Goal: Information Seeking & Learning: Understand process/instructions

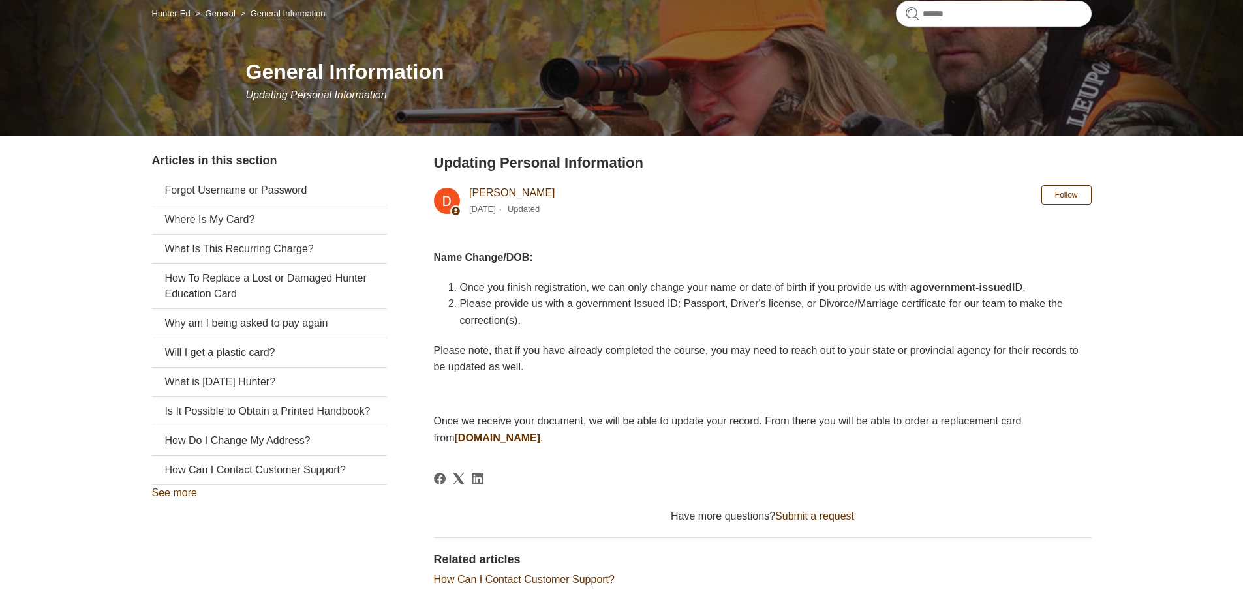
scroll to position [130, 0]
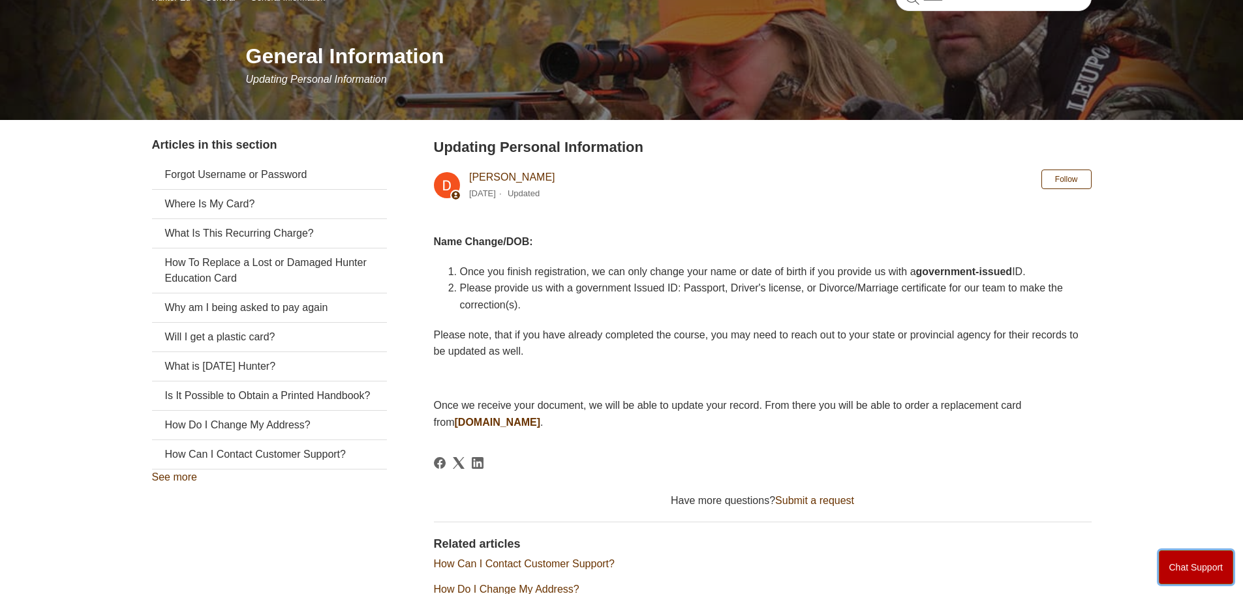
click at [1212, 566] on button "Chat Support" at bounding box center [1196, 568] width 75 height 34
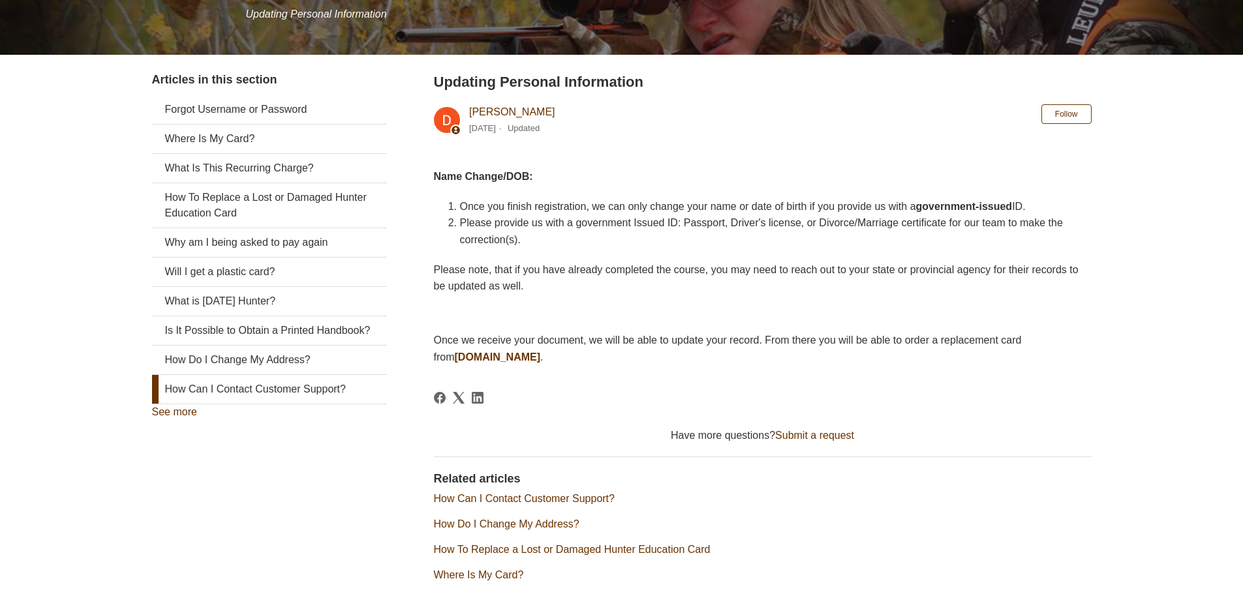
click at [313, 404] on link "How Can I Contact Customer Support?" at bounding box center [269, 389] width 235 height 29
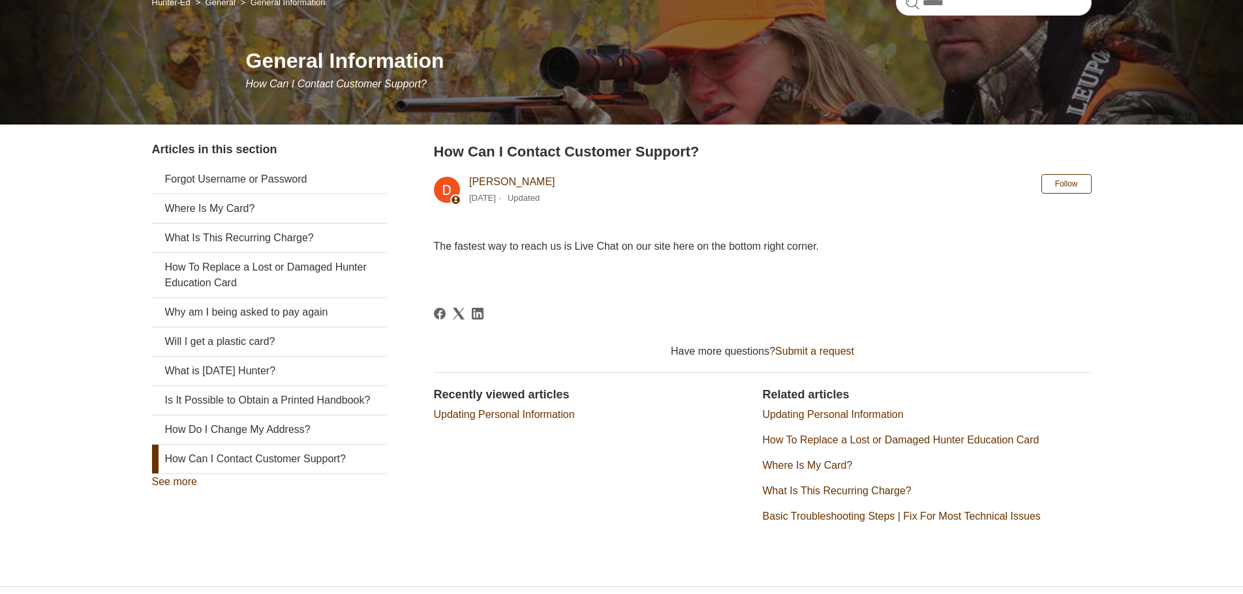
scroll to position [130, 0]
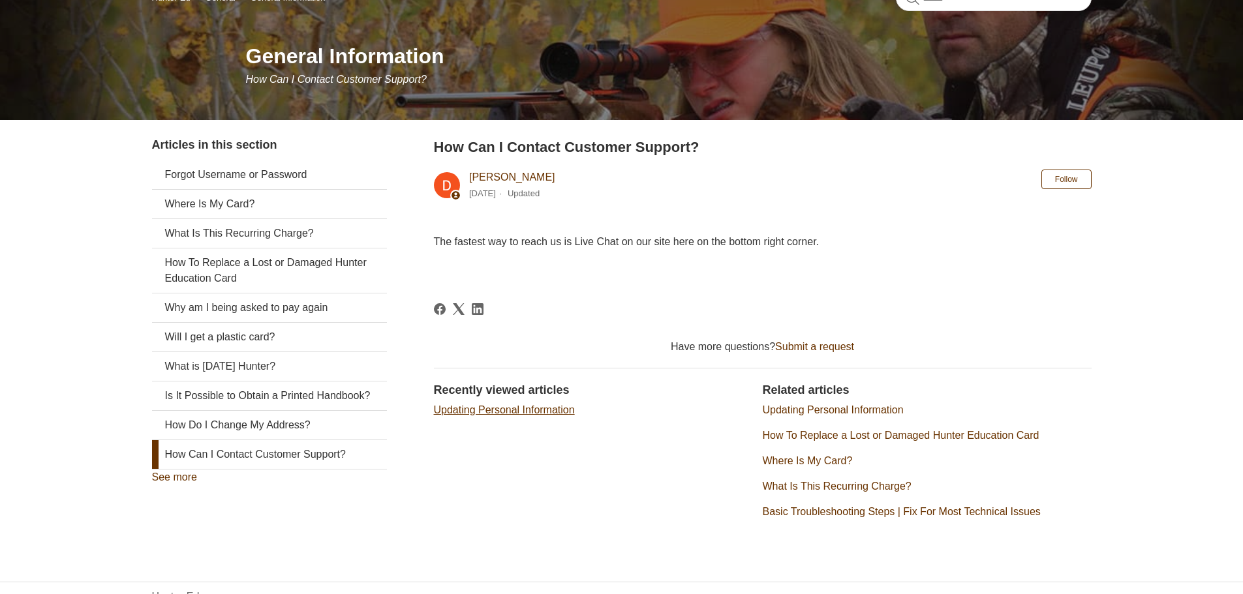
click at [528, 408] on link "Updating Personal Information" at bounding box center [504, 410] width 141 height 11
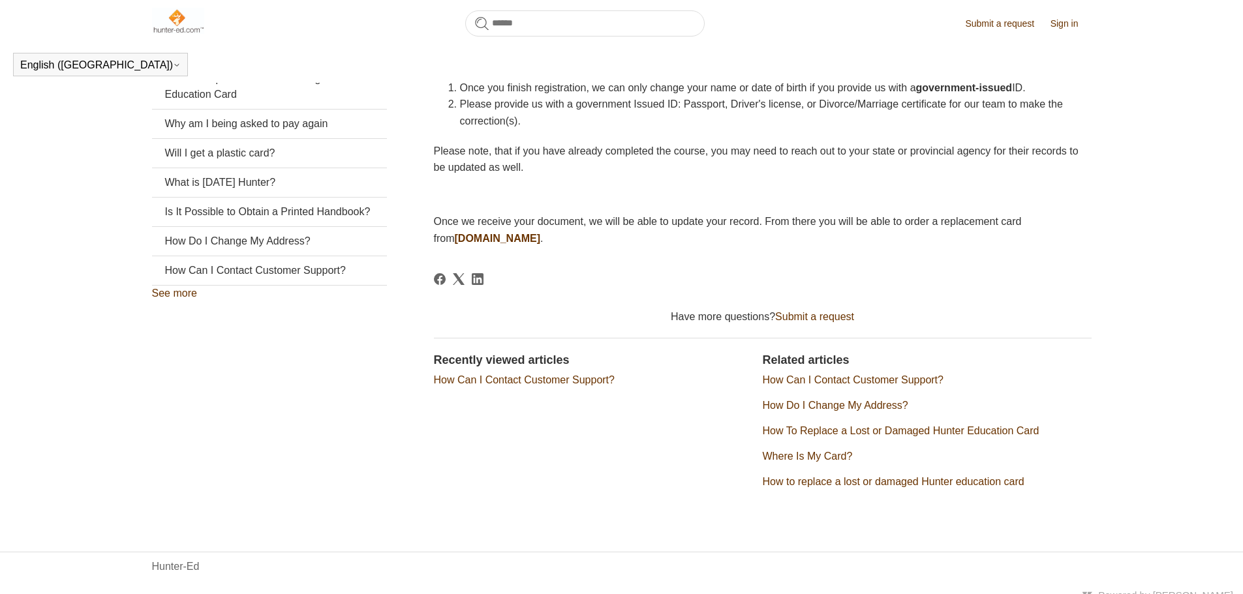
scroll to position [290, 0]
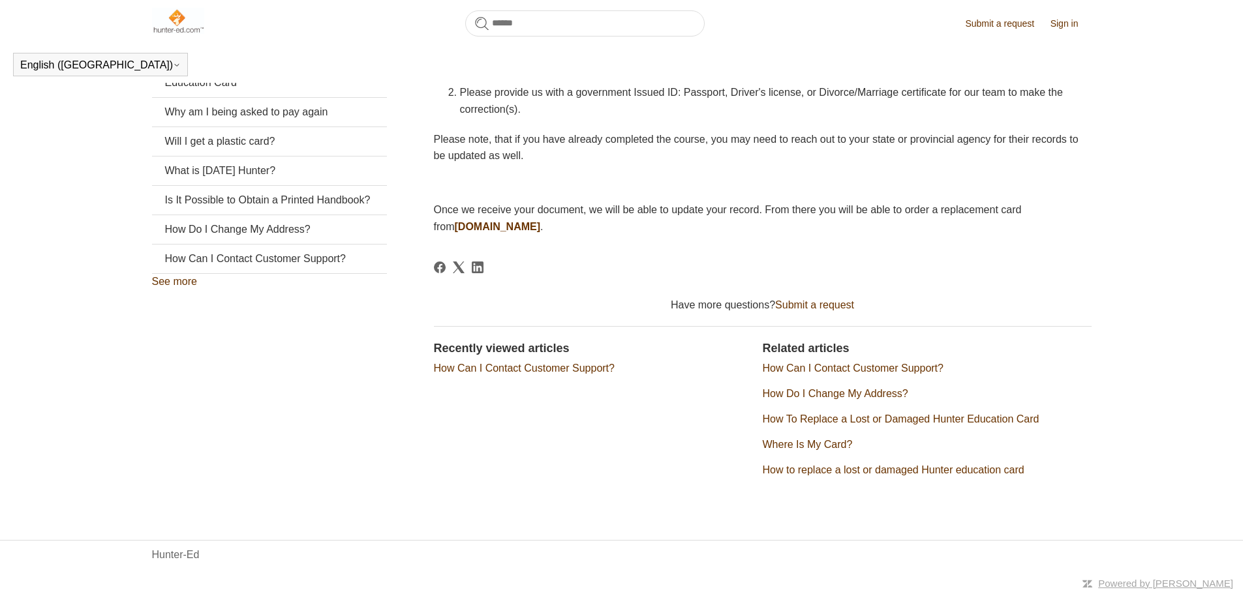
click at [1022, 21] on link "Submit a request" at bounding box center [1006, 24] width 82 height 14
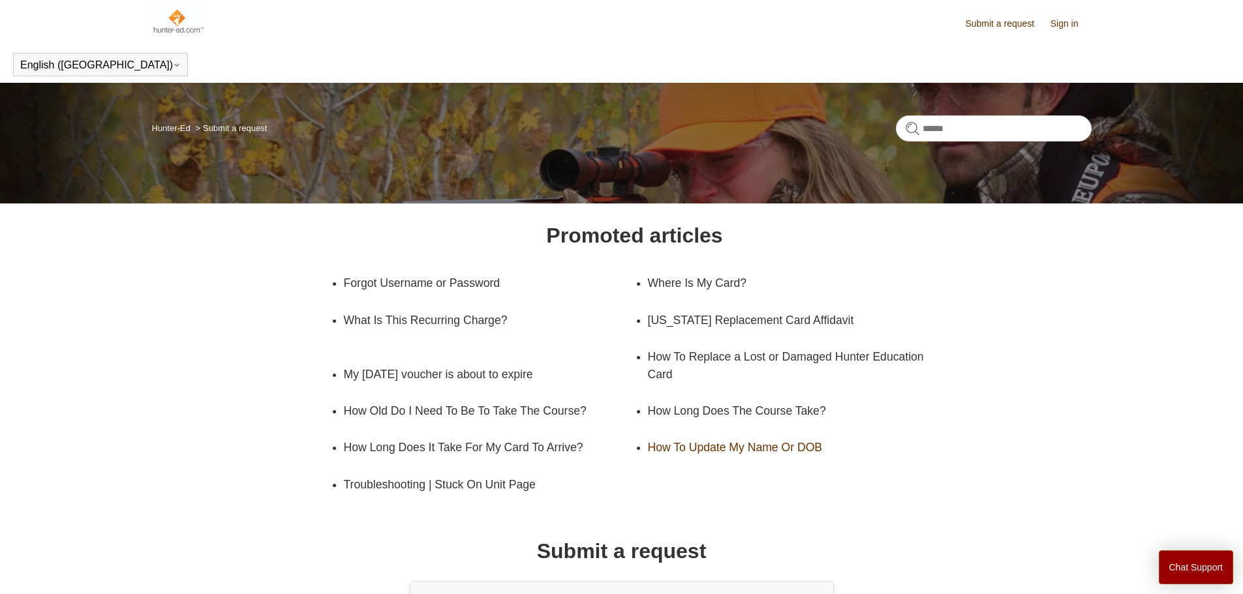
click at [745, 450] on link "How To Update My Name Or DOB" at bounding box center [783, 447] width 271 height 37
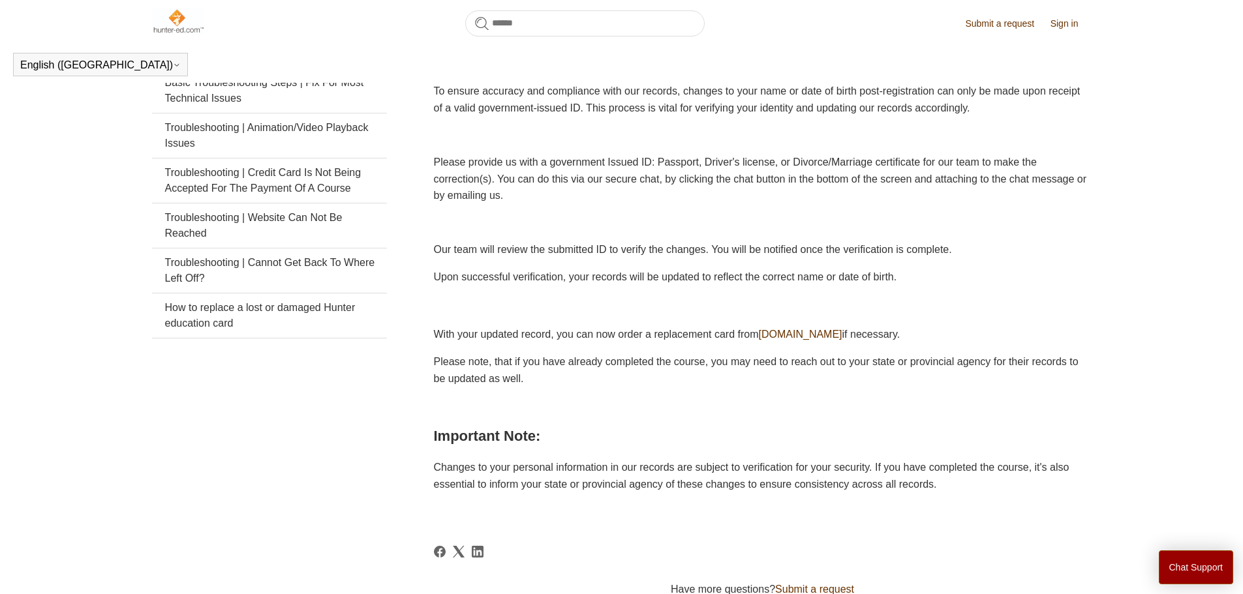
scroll to position [290, 0]
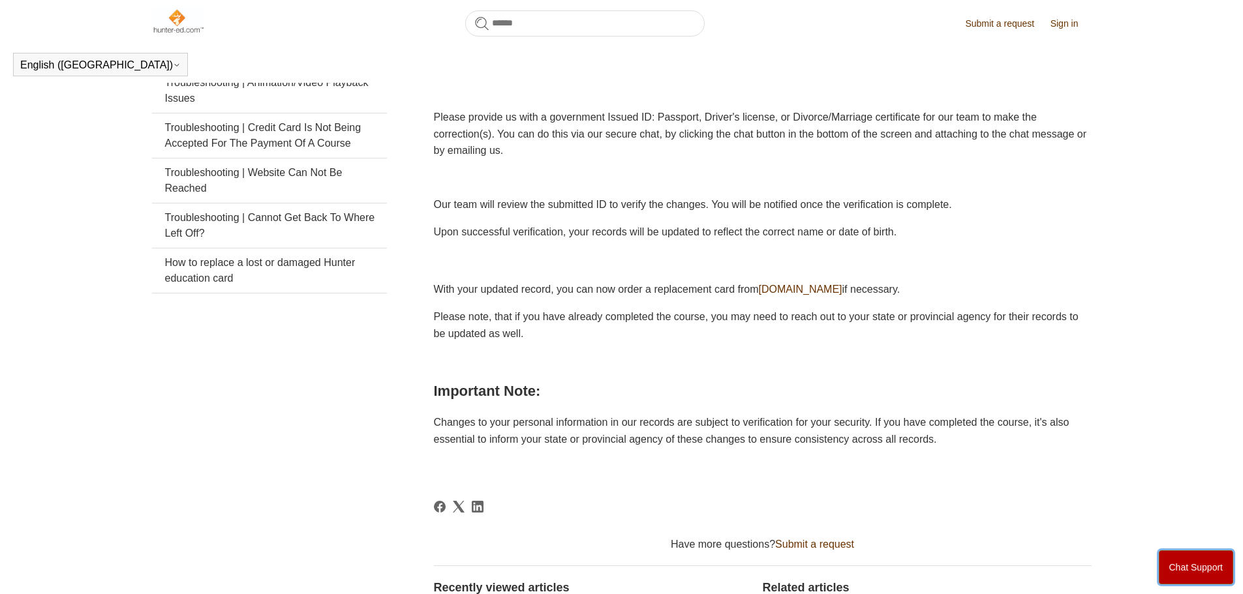
click at [1193, 568] on button "Chat Support" at bounding box center [1196, 568] width 75 height 34
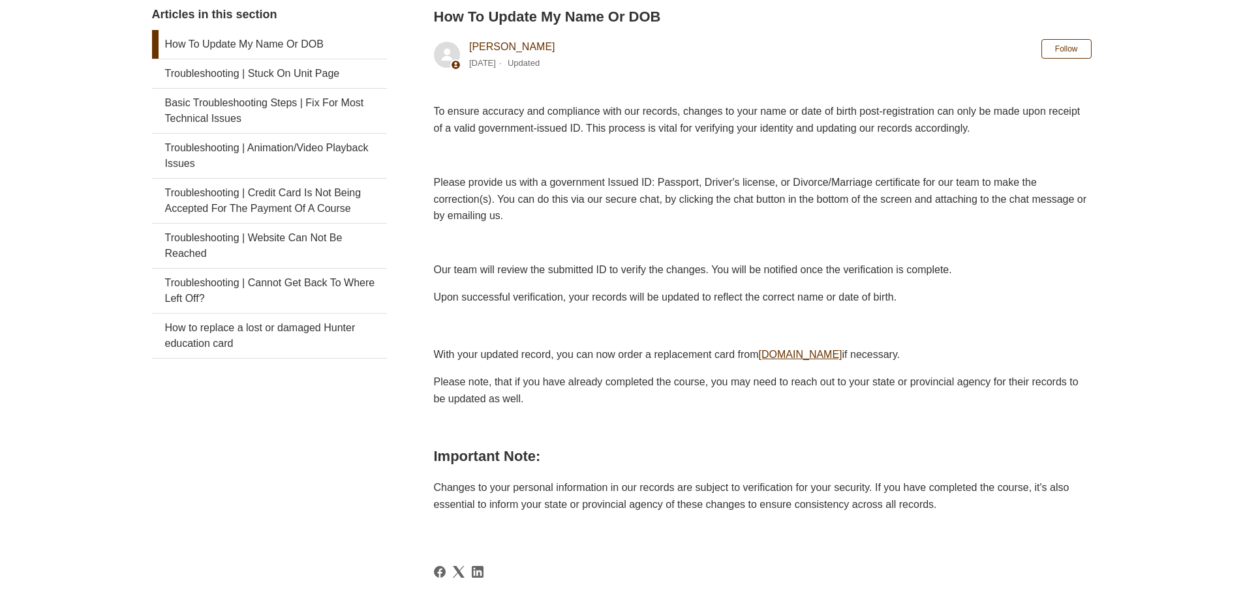
scroll to position [224, 0]
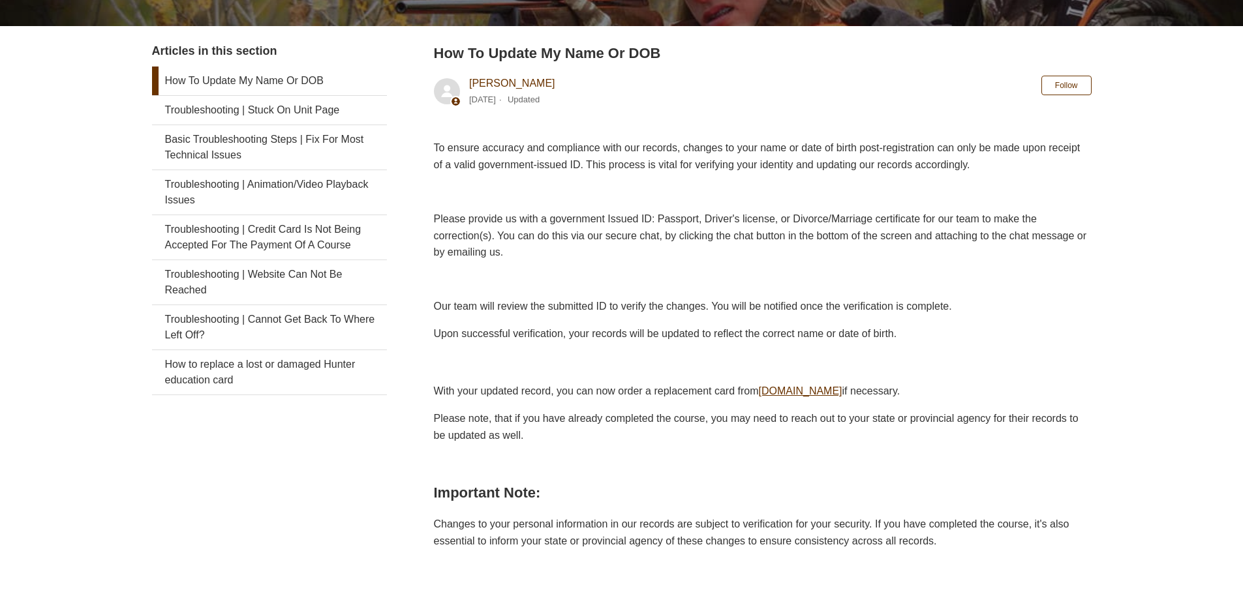
click at [839, 386] on link "ilostmycard.com" at bounding box center [801, 391] width 84 height 11
